Goal: Transaction & Acquisition: Purchase product/service

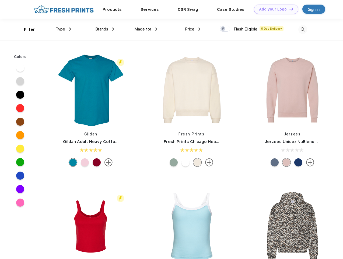
scroll to position [0, 0]
click at [274, 9] on link "Add your Logo Design Tool" at bounding box center [276, 9] width 44 height 9
click at [0, 0] on div "Design Tool" at bounding box center [0, 0] width 0 height 0
click at [289, 9] on link "Add your Logo Design Tool" at bounding box center [276, 9] width 44 height 9
click at [26, 29] on div "Filter" at bounding box center [29, 29] width 11 height 6
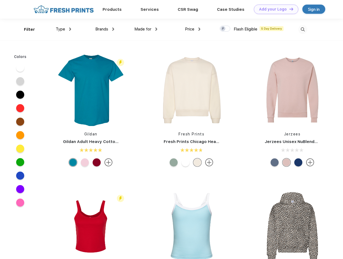
click at [64, 29] on span "Type" at bounding box center [60, 29] width 9 height 5
click at [105, 29] on span "Brands" at bounding box center [101, 29] width 13 height 5
click at [146, 29] on span "Made for" at bounding box center [142, 29] width 17 height 5
click at [193, 29] on span "Price" at bounding box center [189, 29] width 9 height 5
click at [225, 29] on div at bounding box center [225, 29] width 11 height 6
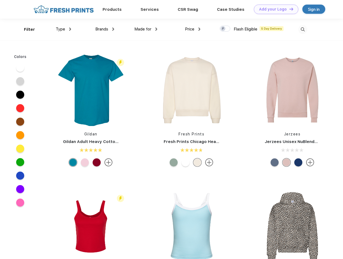
click at [223, 29] on input "checkbox" at bounding box center [222, 27] width 4 height 4
checkbox input "true"
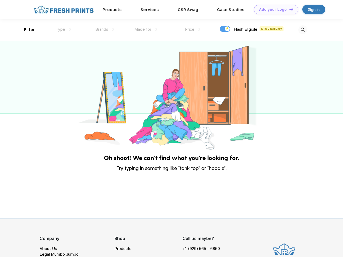
click at [303, 29] on img at bounding box center [302, 29] width 9 height 9
